Goal: Use online tool/utility: Utilize a website feature to perform a specific function

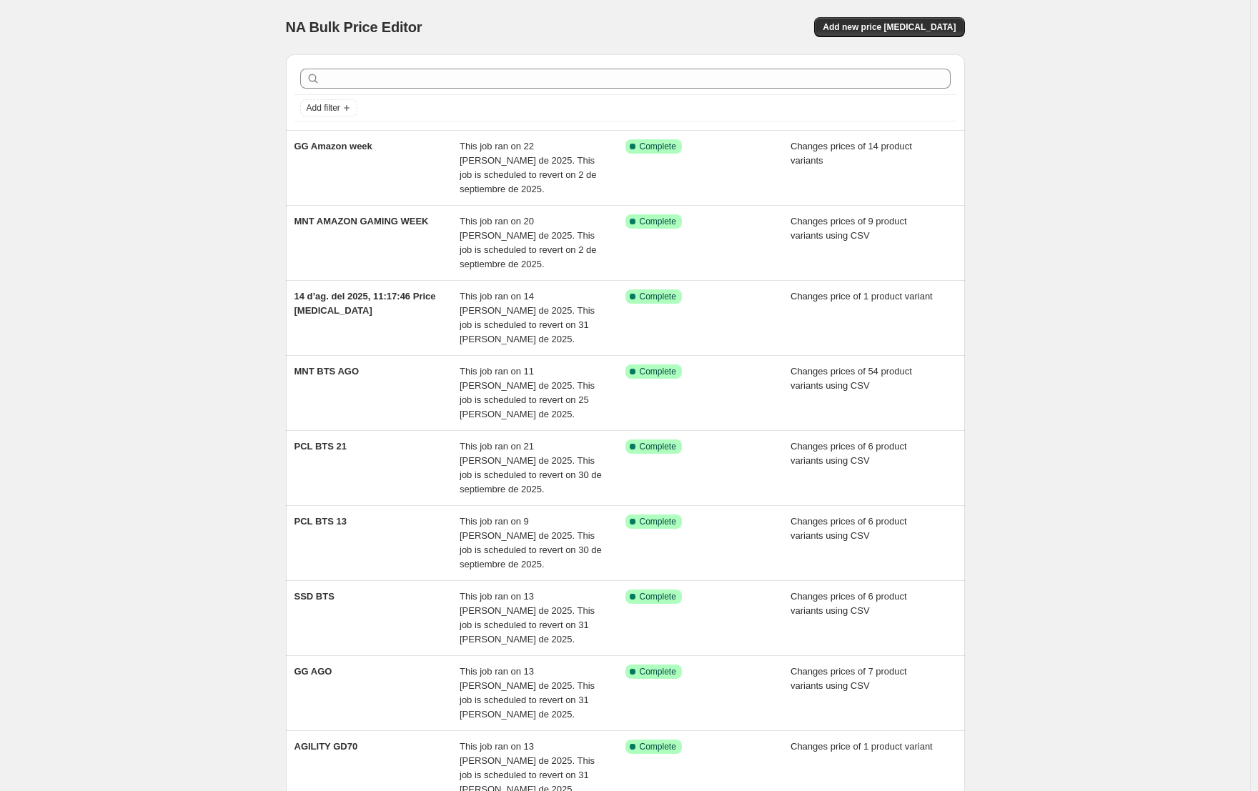
click at [951, 39] on div "NA Bulk Price Editor. This page is ready NA Bulk Price Editor Add new price [ME…" at bounding box center [625, 27] width 679 height 54
click at [909, 28] on span "Add new price change job" at bounding box center [889, 26] width 133 height 11
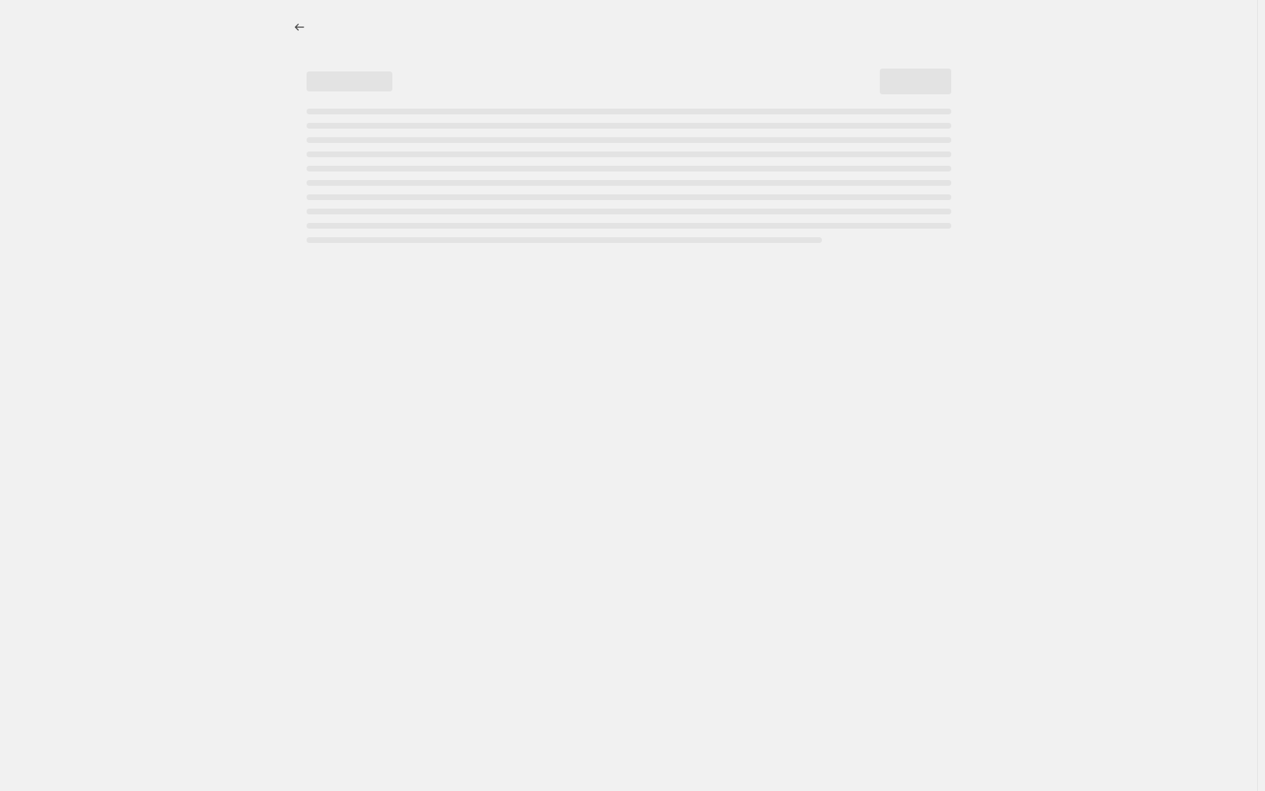
select select "percentage"
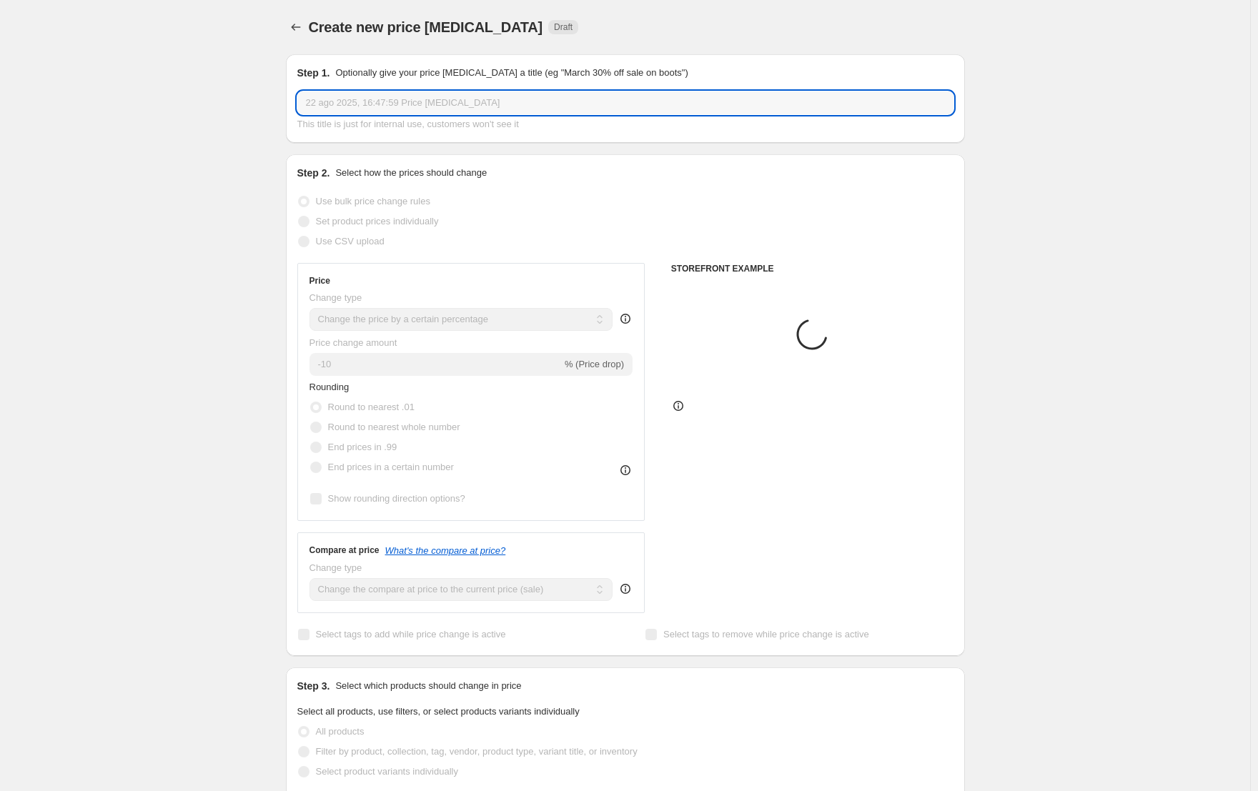
click at [375, 110] on input "22 ago 2025, 16:47:59 Price change job" at bounding box center [625, 102] width 656 height 23
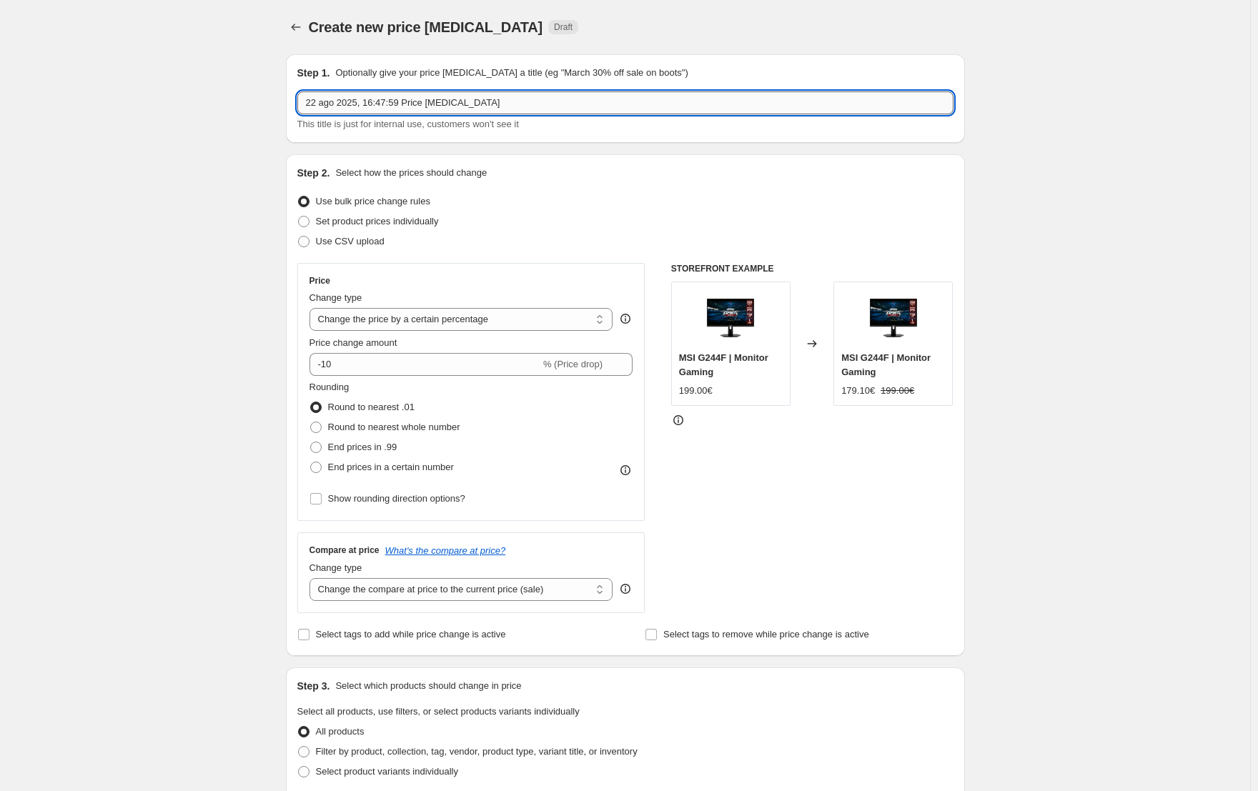
click at [375, 110] on input "22 ago 2025, 16:47:59 Price change job" at bounding box center [625, 102] width 656 height 23
paste input "MAG 275CQRF QD E2"
type input "MAG 275CQRF QD E2"
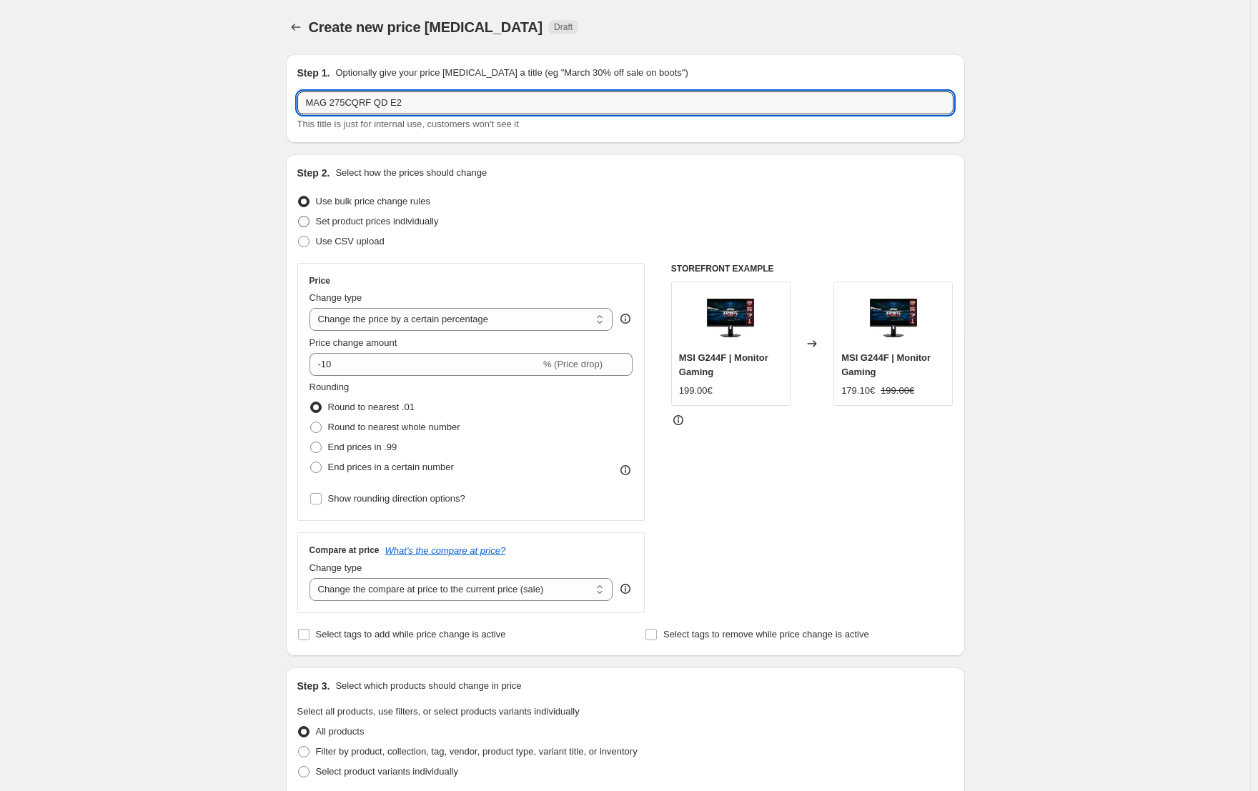
click at [367, 227] on span "Set product prices individually" at bounding box center [377, 221] width 123 height 11
click at [299, 217] on input "Set product prices individually" at bounding box center [298, 216] width 1 height 1
radio input "true"
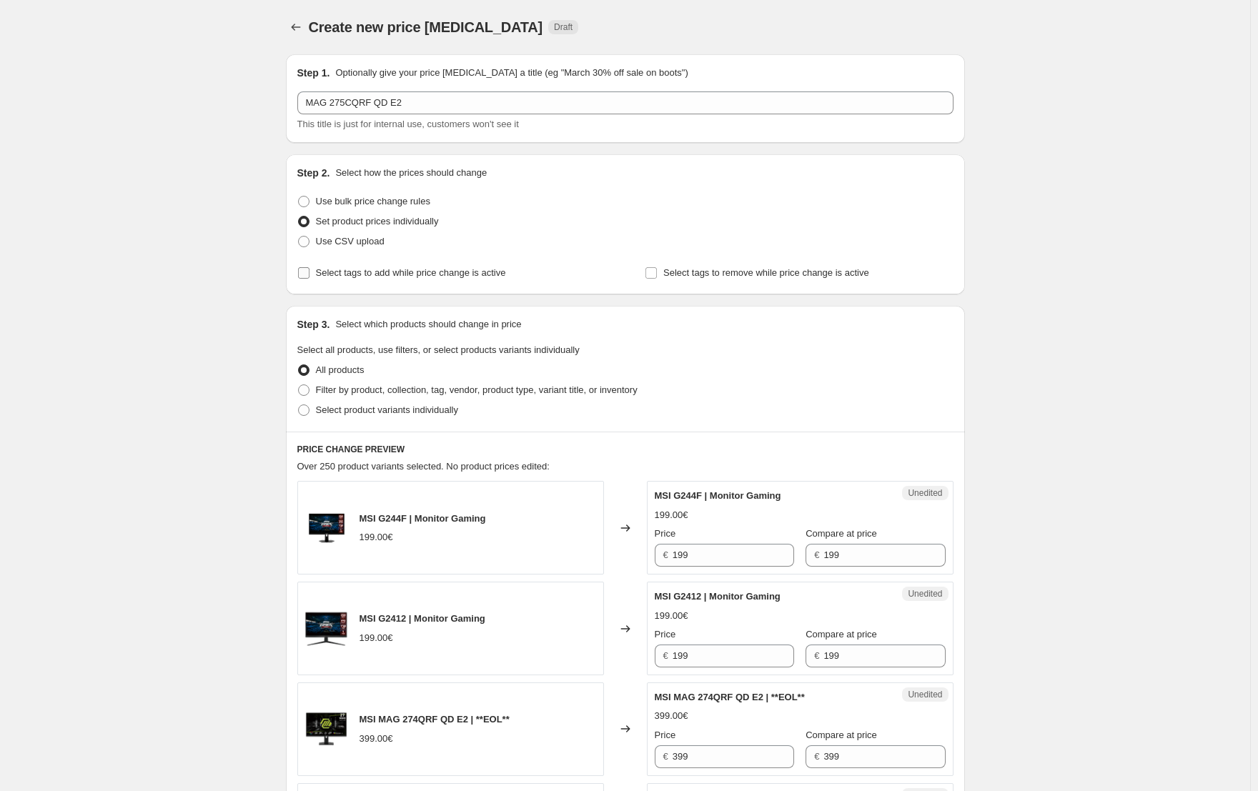
click at [355, 274] on span "Select tags to add while price change is active" at bounding box center [411, 272] width 190 height 11
click at [310, 274] on input "Select tags to add while price change is active" at bounding box center [303, 272] width 11 height 11
checkbox input "true"
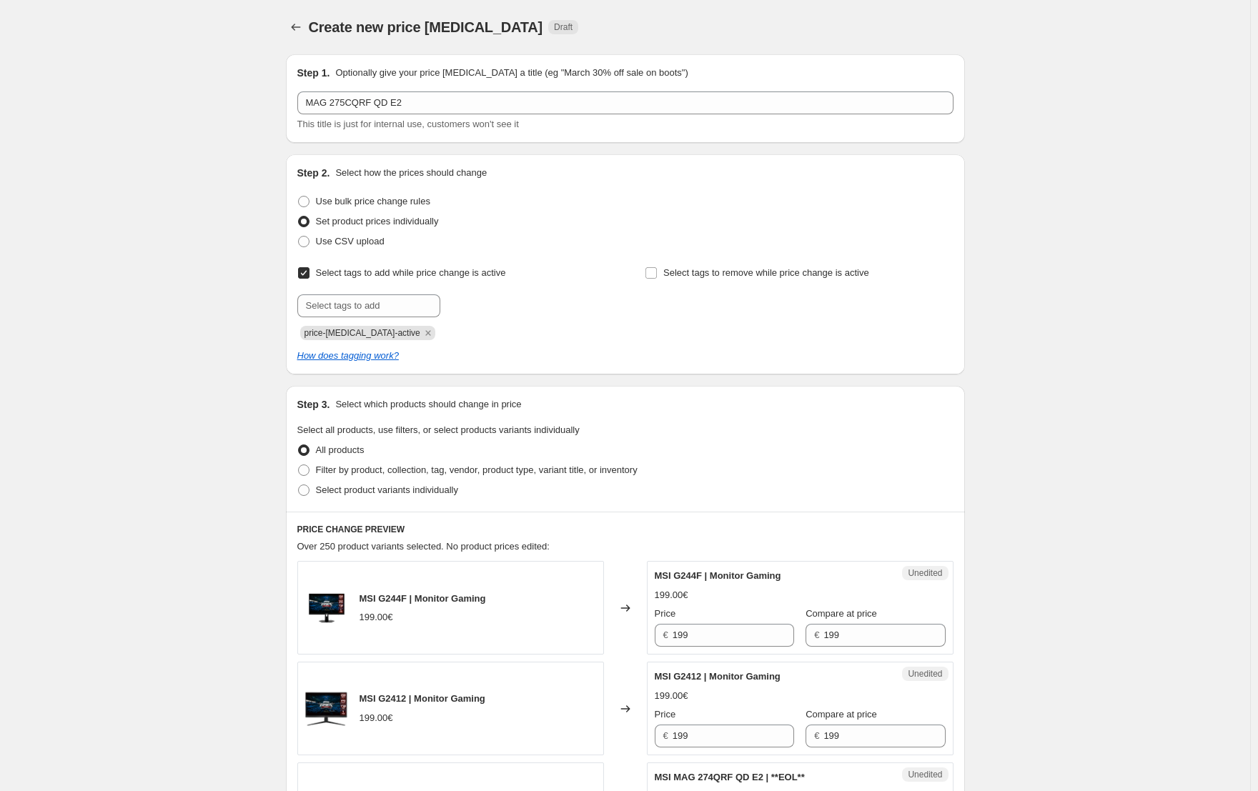
click at [425, 334] on icon "Remove price-change-job-active" at bounding box center [427, 332] width 5 height 5
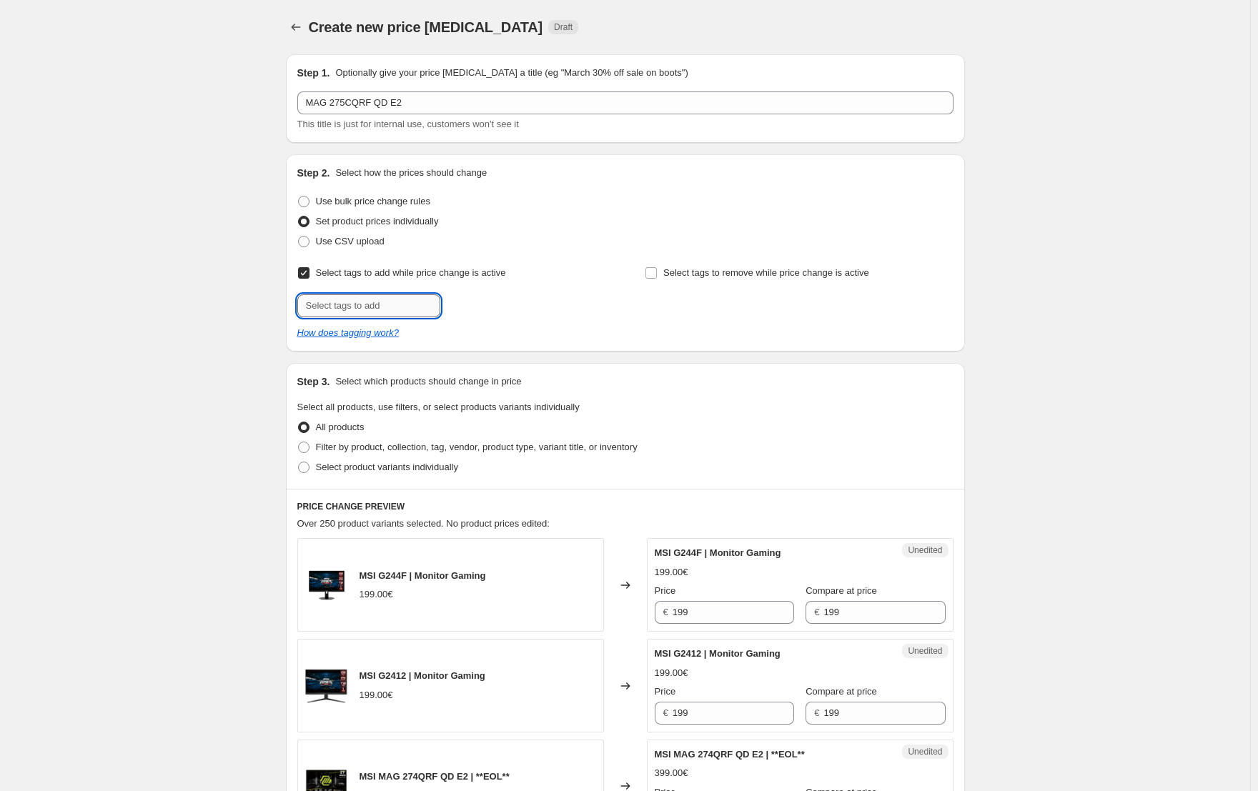
click at [383, 305] on input "text" at bounding box center [368, 306] width 143 height 23
type input "offer"
drag, startPoint x: 204, startPoint y: 374, endPoint x: 302, endPoint y: 376, distance: 98.7
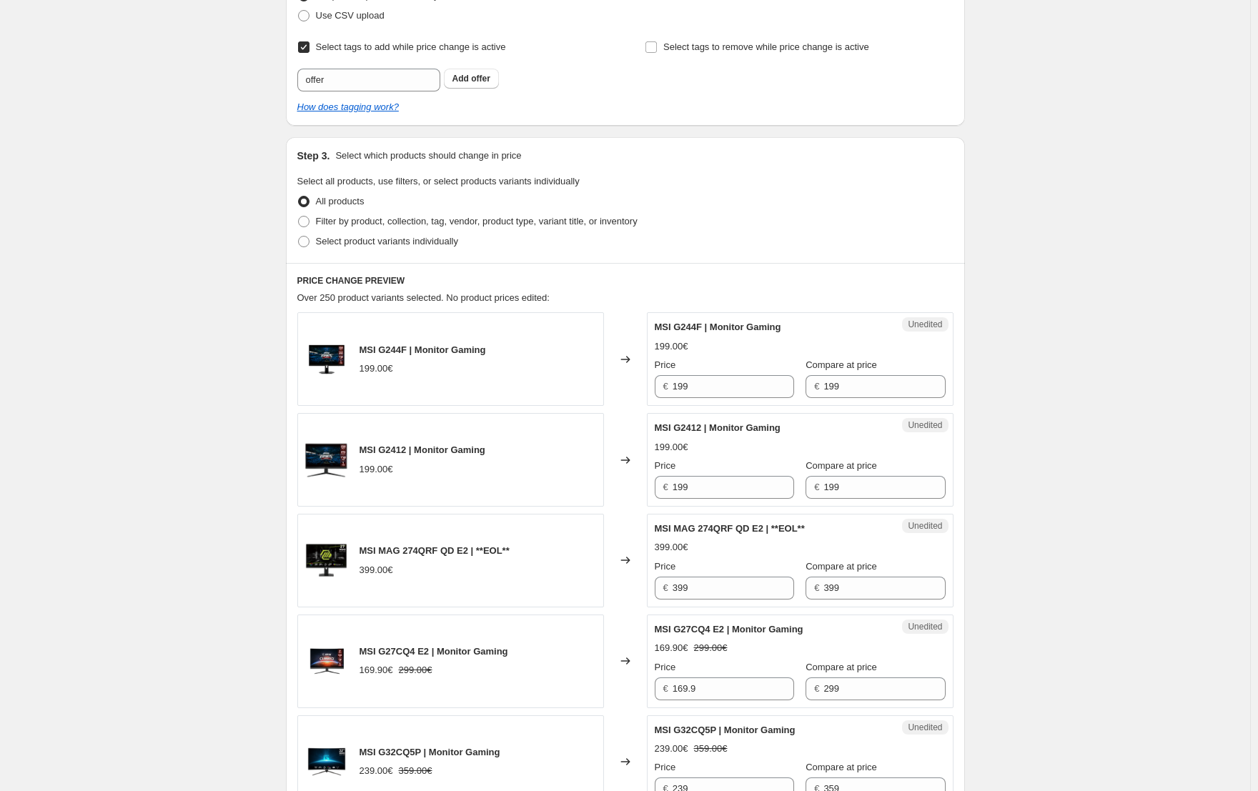
scroll to position [286, 0]
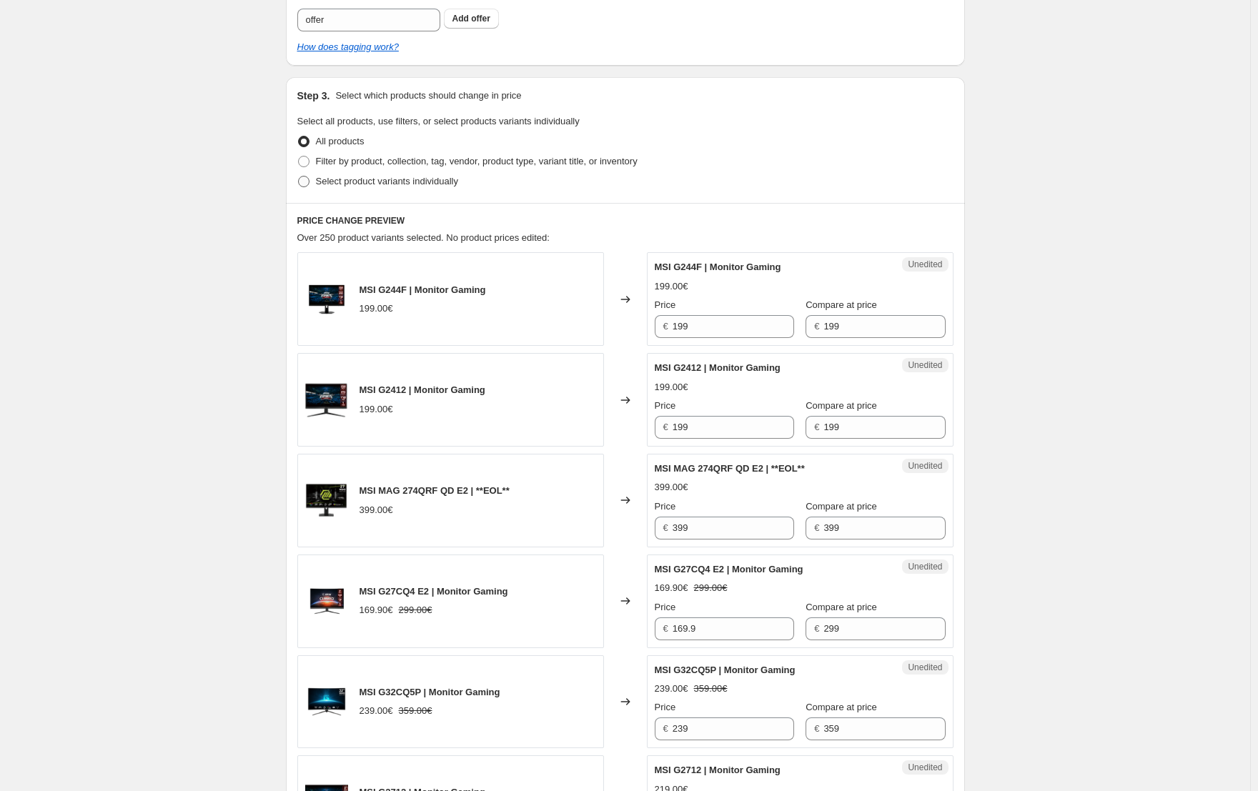
drag, startPoint x: 391, startPoint y: 187, endPoint x: 435, endPoint y: 187, distance: 43.6
click at [392, 185] on span "Select product variants individually" at bounding box center [387, 181] width 142 height 11
click at [299, 177] on input "Select product variants individually" at bounding box center [298, 176] width 1 height 1
radio input "true"
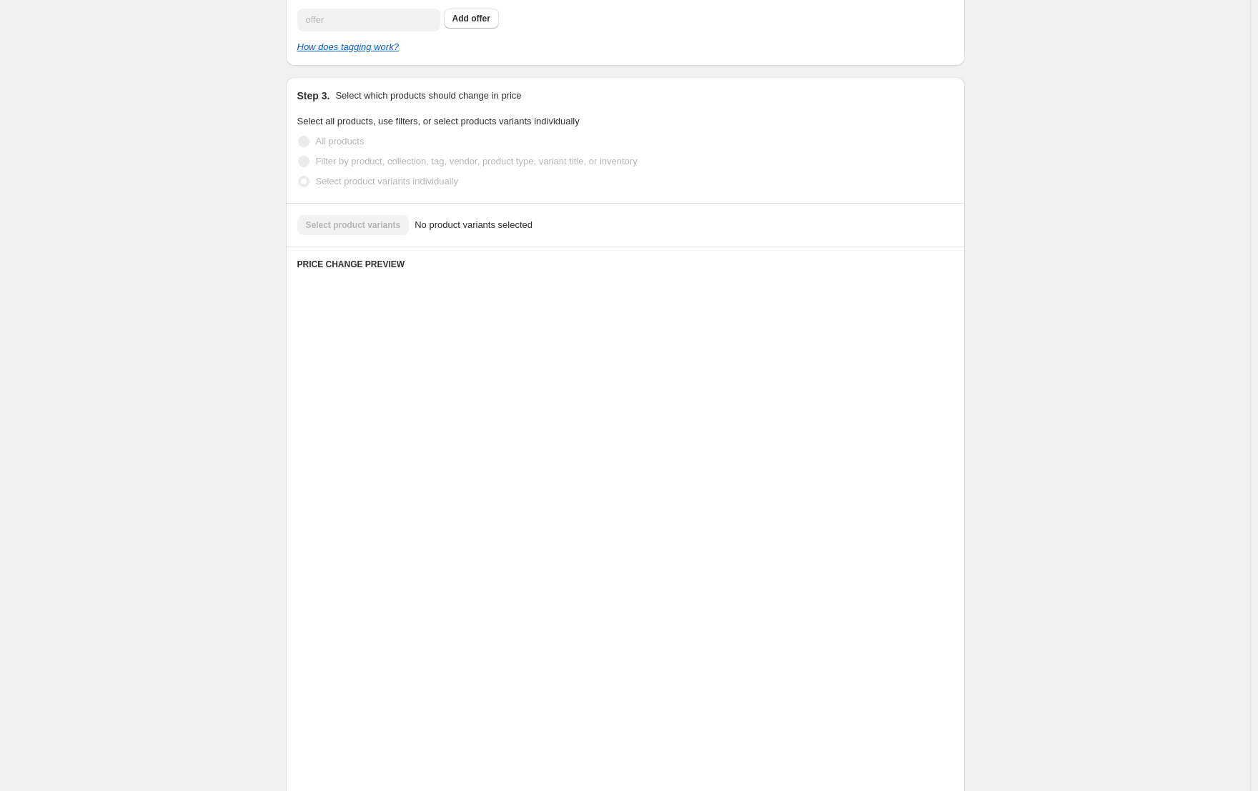
scroll to position [16, 0]
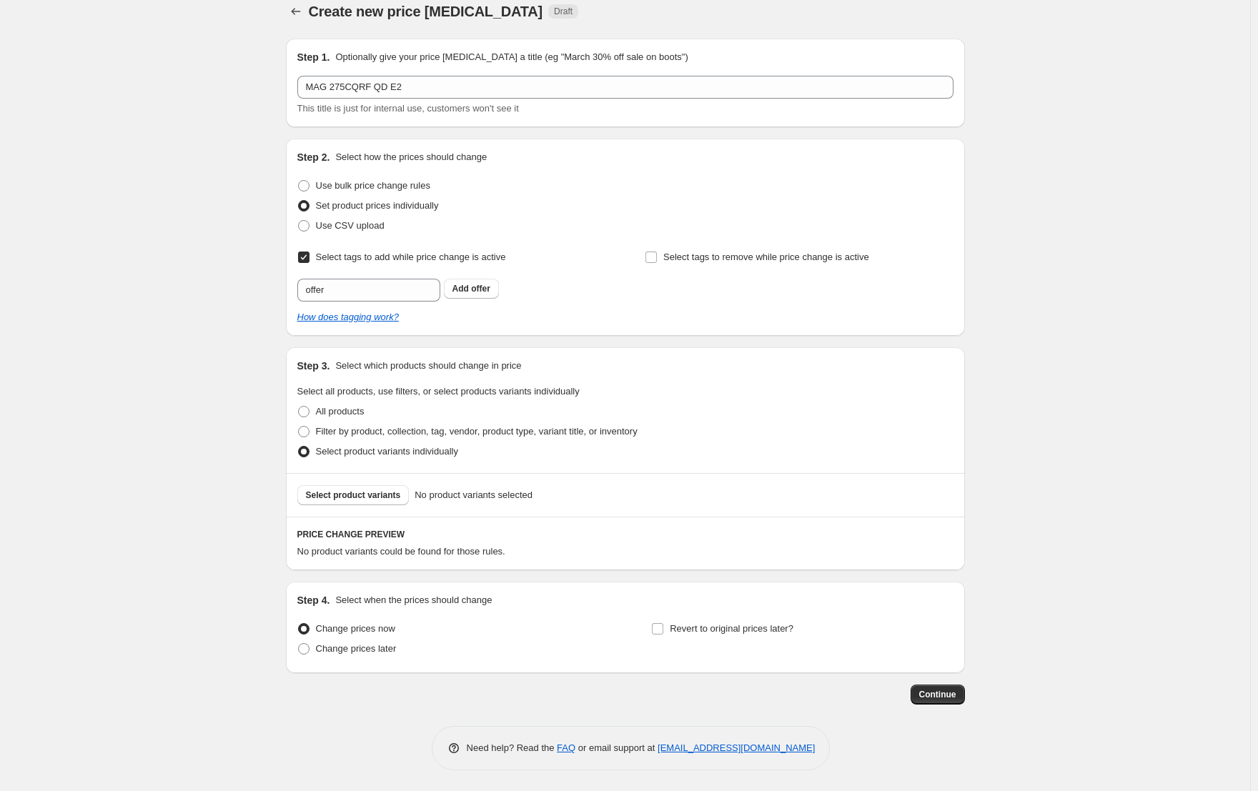
click at [362, 483] on div "Select product variants No product variants selected" at bounding box center [625, 495] width 679 height 44
click at [367, 493] on span "Select product variants" at bounding box center [353, 495] width 95 height 11
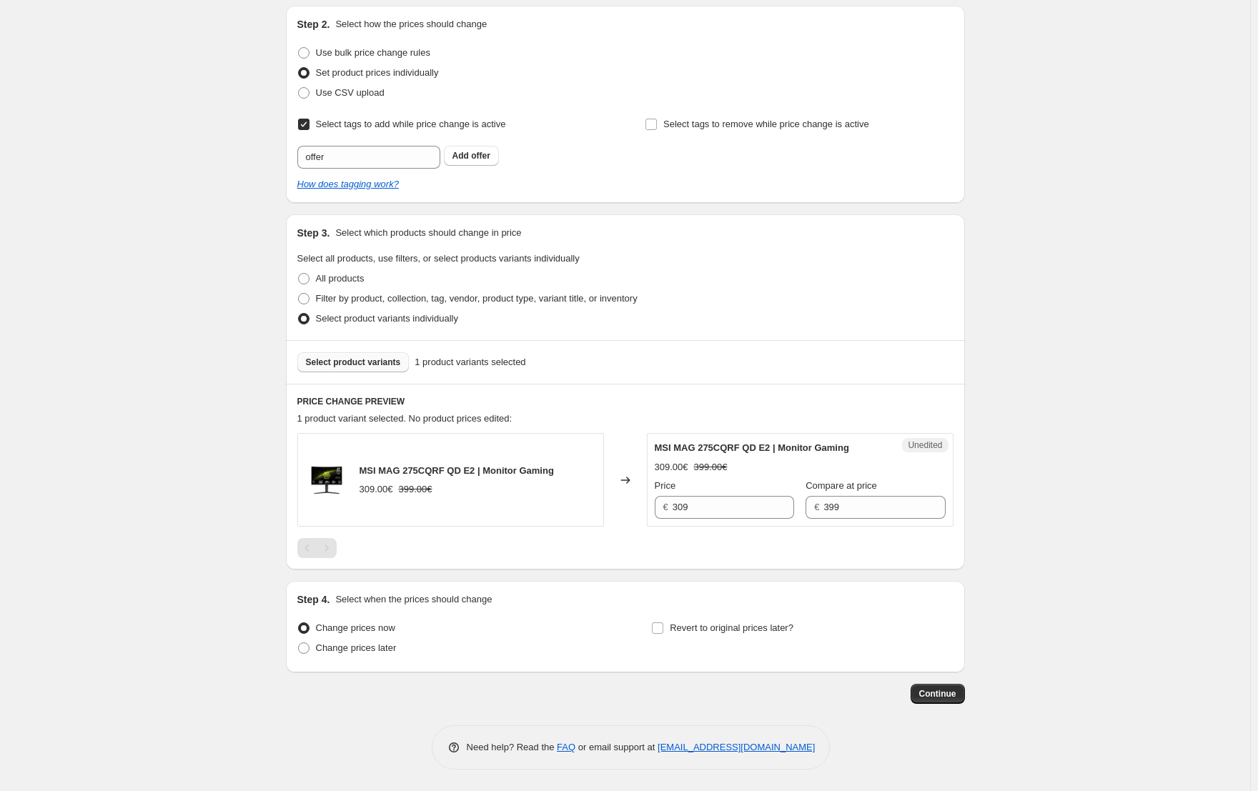
scroll to position [147, 0]
click at [696, 506] on input "309" at bounding box center [734, 509] width 122 height 23
type input "3"
type input "278"
click at [739, 633] on span "Revert to original prices later?" at bounding box center [732, 629] width 124 height 11
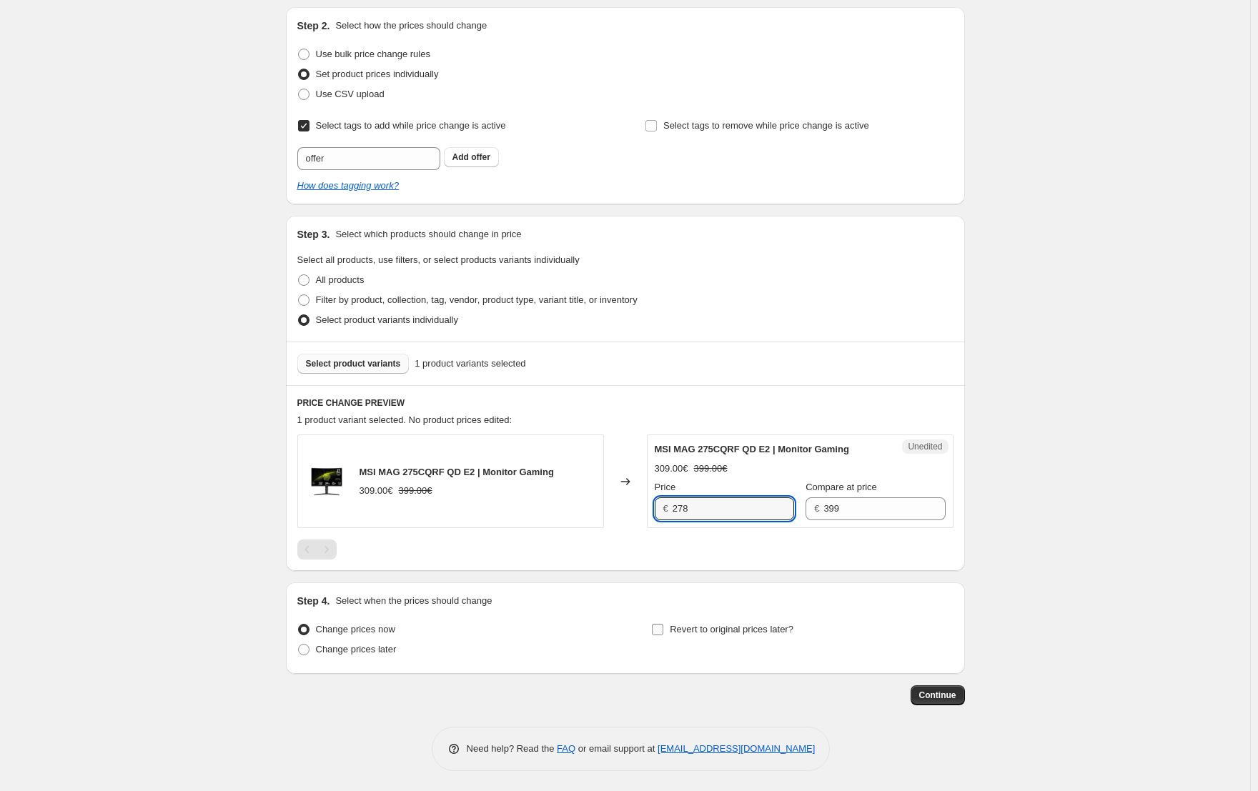
click at [663, 633] on input "Revert to original prices later?" at bounding box center [657, 629] width 11 height 11
checkbox input "true"
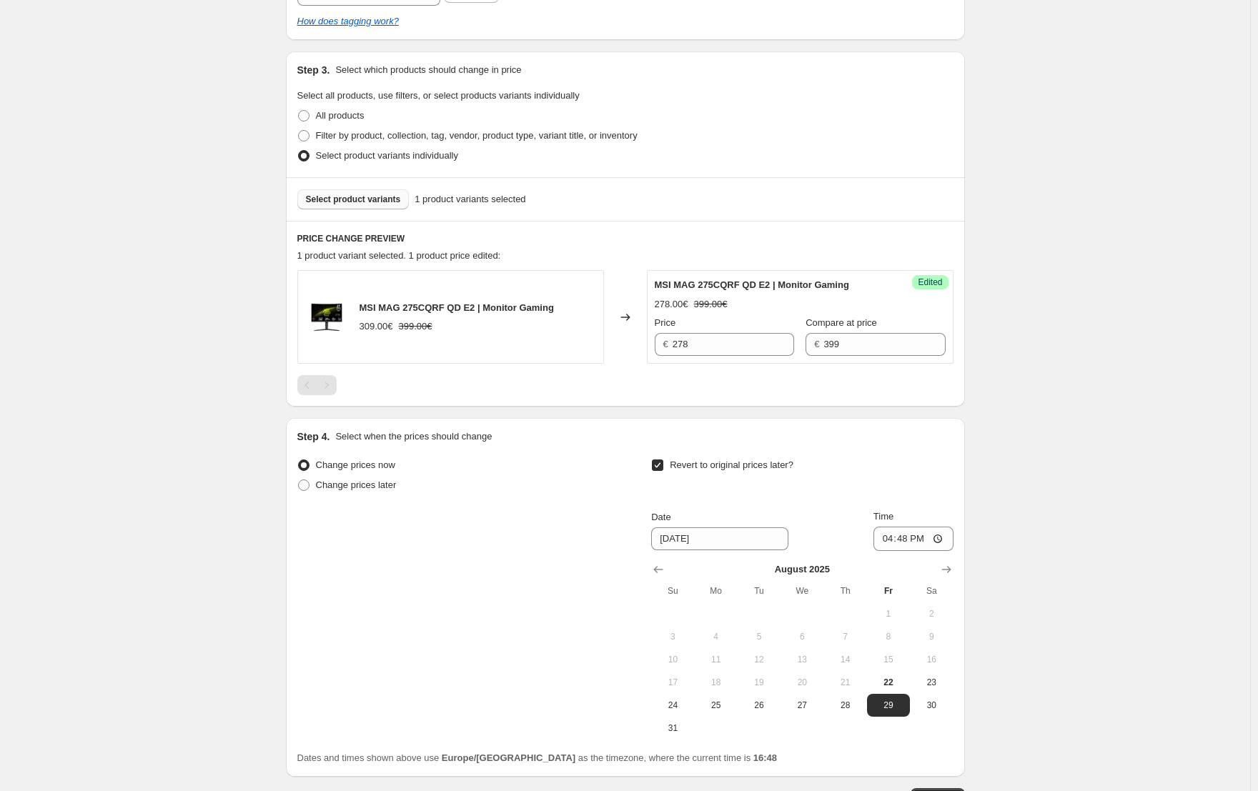
scroll to position [415, 0]
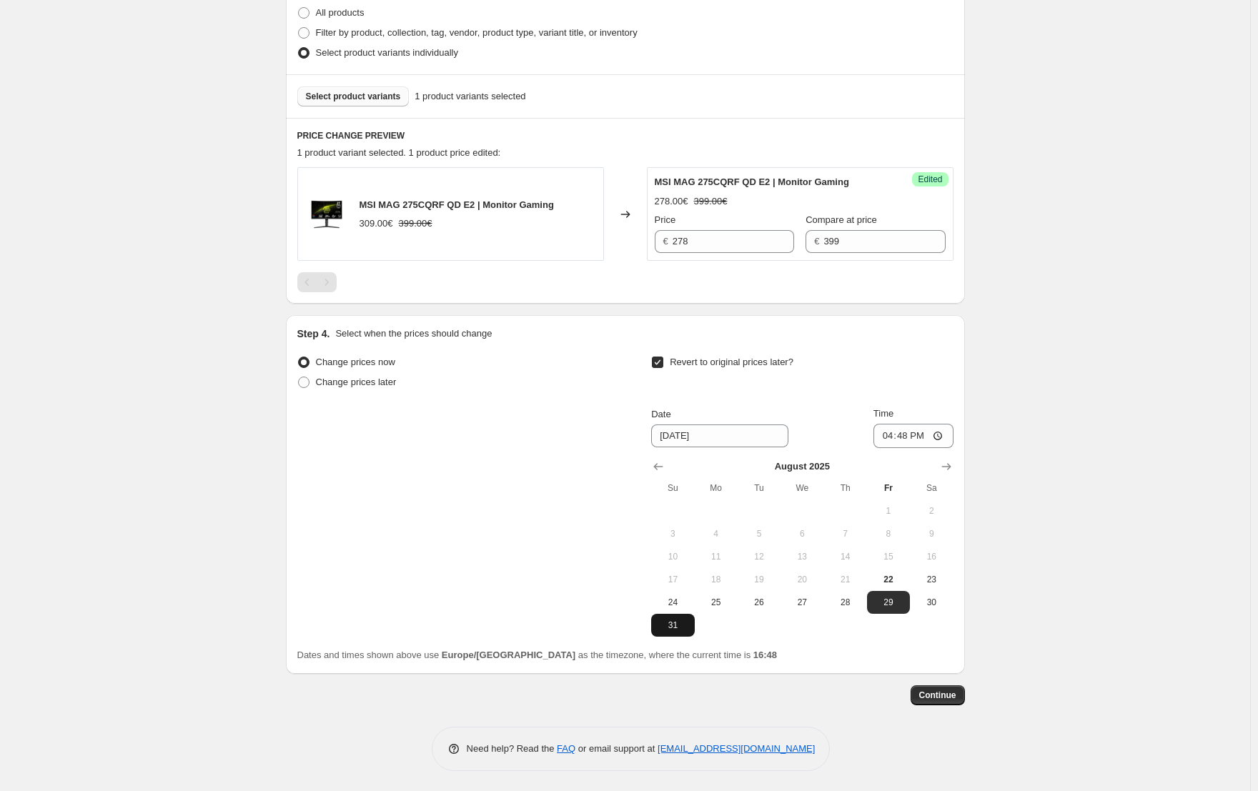
click at [683, 624] on span "31" at bounding box center [672, 625] width 31 height 11
type input "8/31/2025"
click at [911, 441] on input "16:48" at bounding box center [914, 436] width 80 height 24
type input "23:59"
click at [949, 696] on span "Continue" at bounding box center [937, 695] width 37 height 11
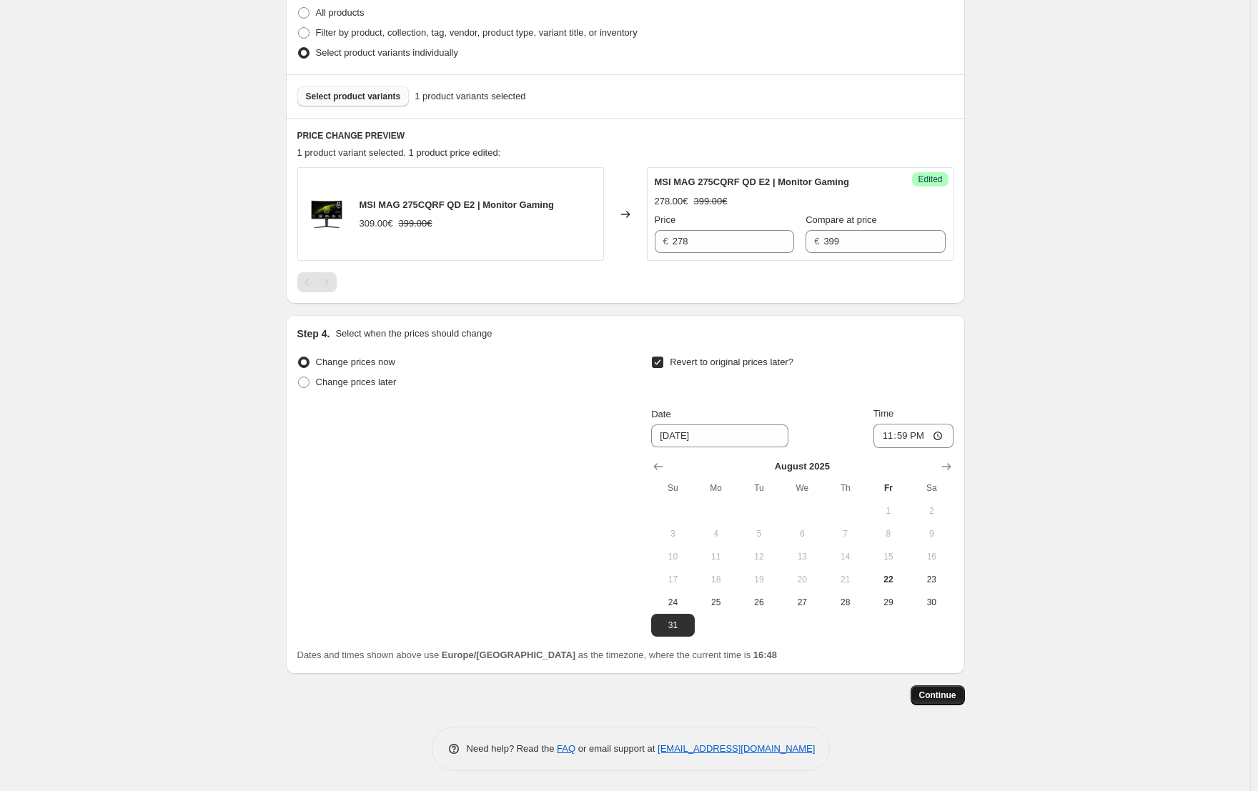
scroll to position [0, 0]
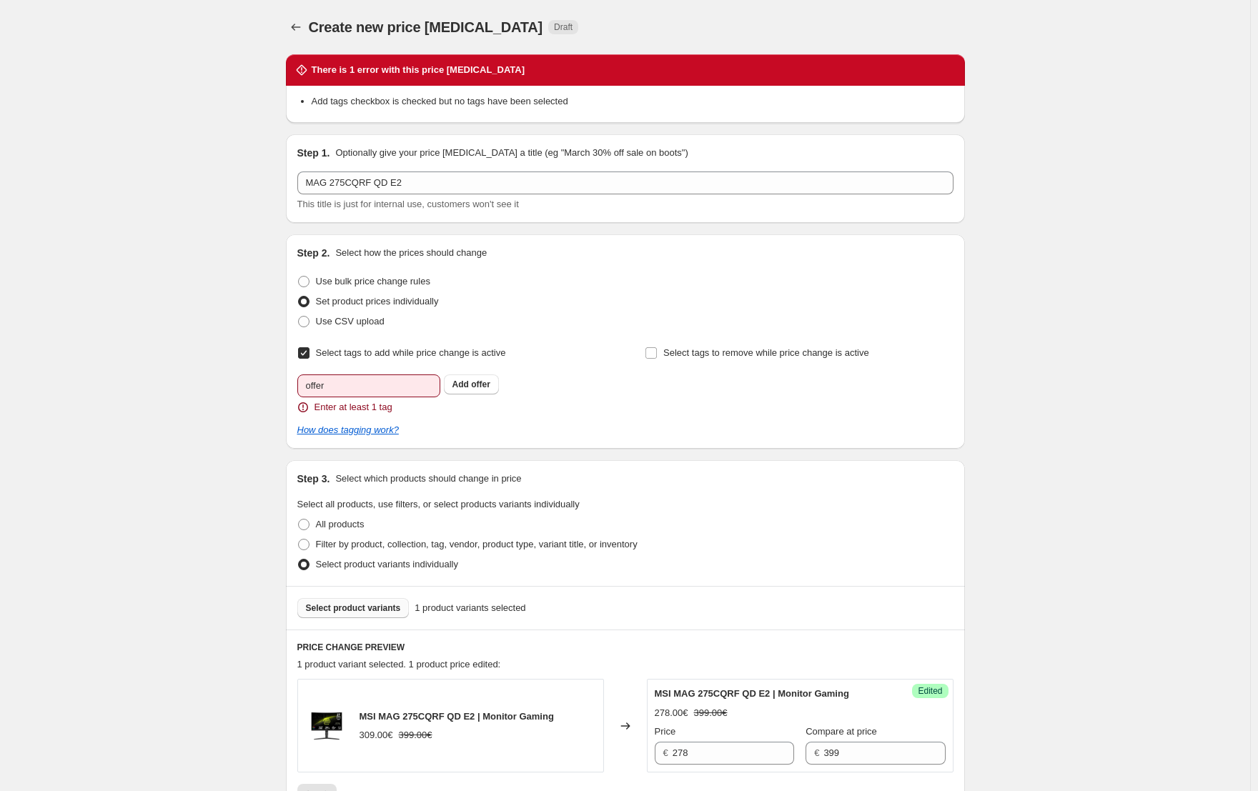
click at [469, 382] on b "Add" at bounding box center [460, 385] width 16 height 10
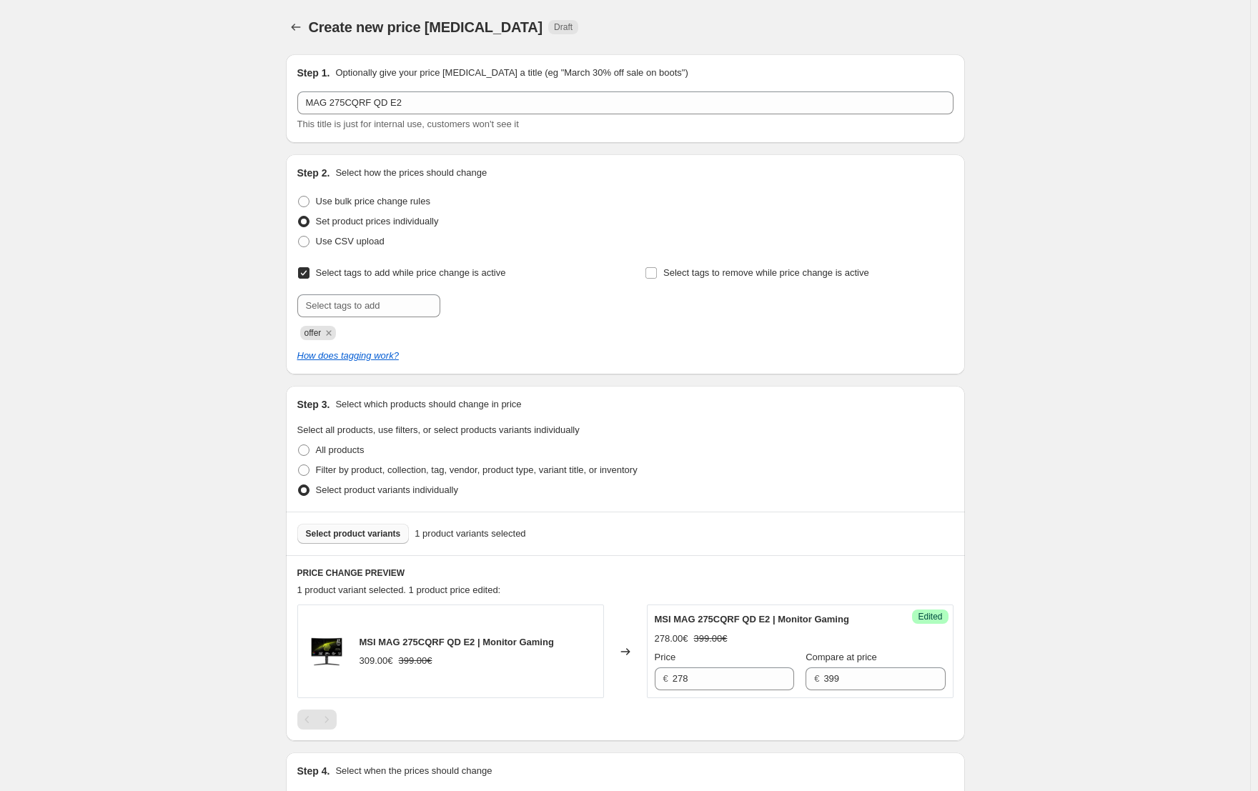
scroll to position [437, 0]
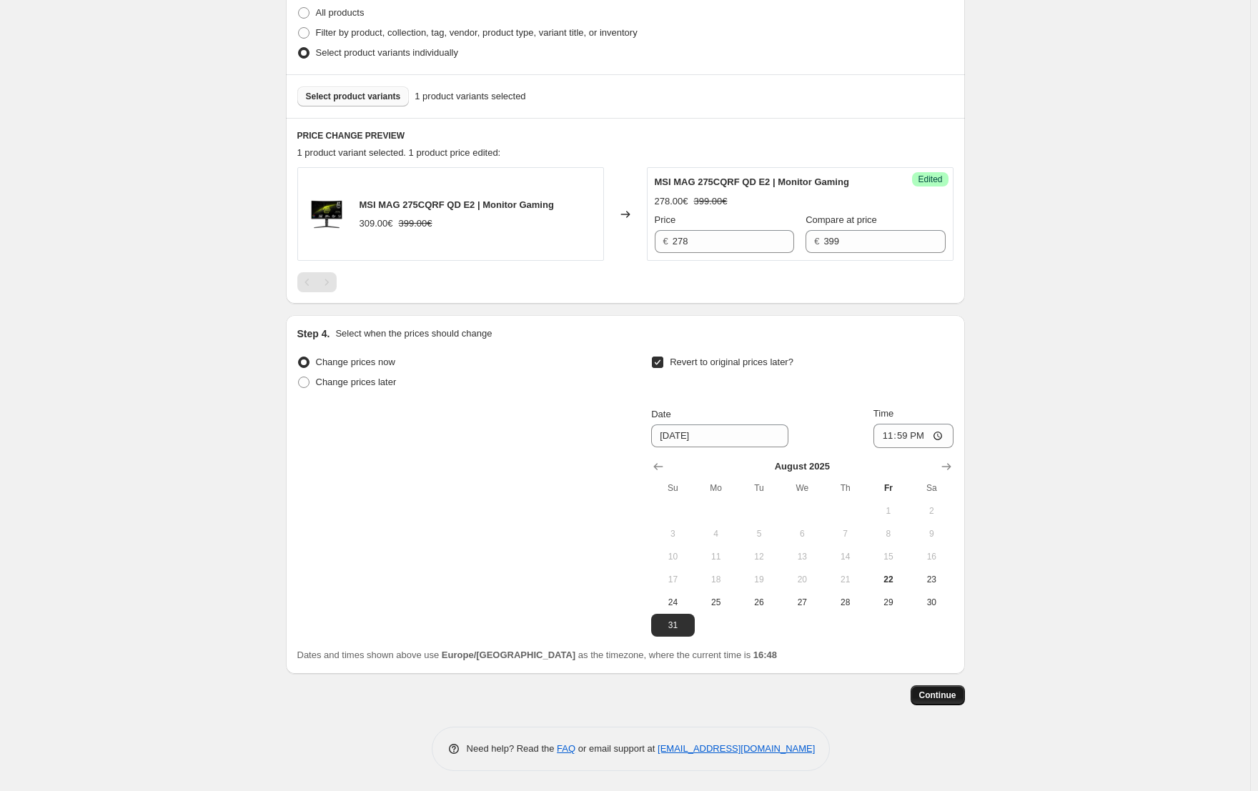
click at [953, 691] on span "Continue" at bounding box center [937, 695] width 37 height 11
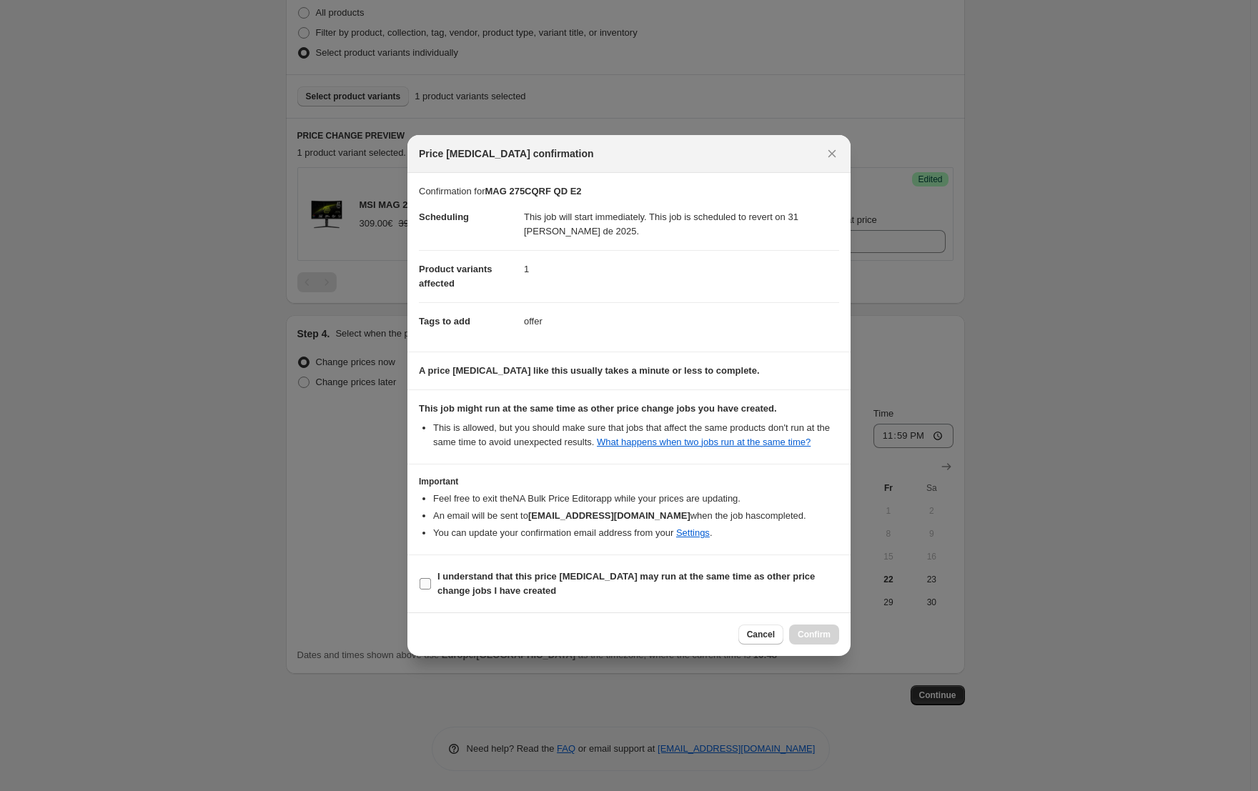
click at [529, 573] on b "I understand that this price change job may run at the same time as other price…" at bounding box center [625, 583] width 377 height 25
click at [576, 584] on span "I understand that this price change job may run at the same time as other price…" at bounding box center [638, 584] width 402 height 29
click at [431, 584] on input "I understand that this price change job may run at the same time as other price…" at bounding box center [425, 583] width 11 height 11
checkbox input "true"
click at [818, 641] on button "Confirm" at bounding box center [814, 635] width 50 height 20
